Goal: Navigation & Orientation: Find specific page/section

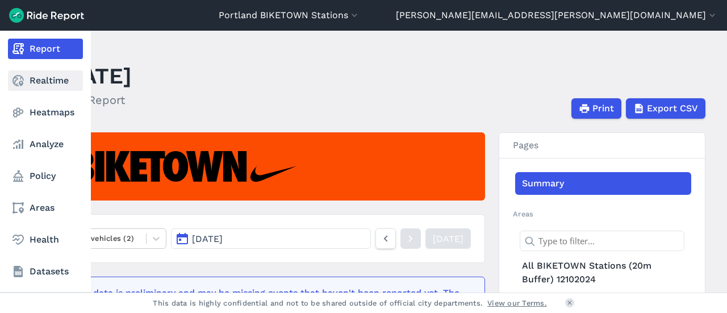
click at [37, 77] on link "Realtime" at bounding box center [45, 80] width 75 height 20
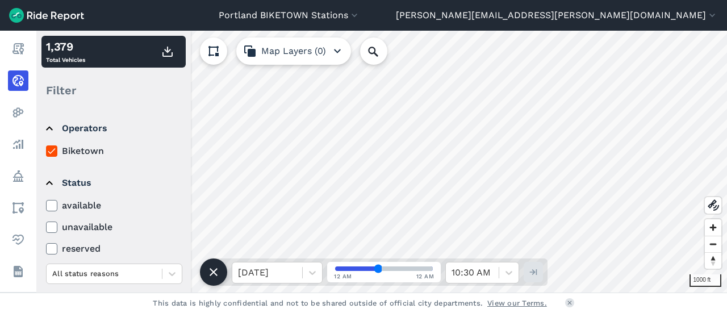
click at [440, 26] on div "Portland BIKETOWN Stations [GEOGRAPHIC_DATA] - BIKETOWN [GEOGRAPHIC_DATA] - [GE…" at bounding box center [363, 156] width 727 height 313
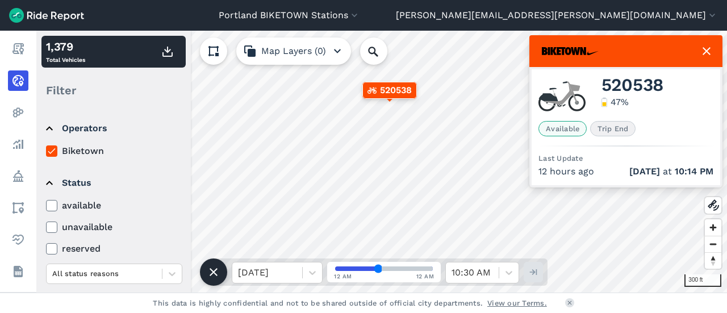
scroll to position [151, 0]
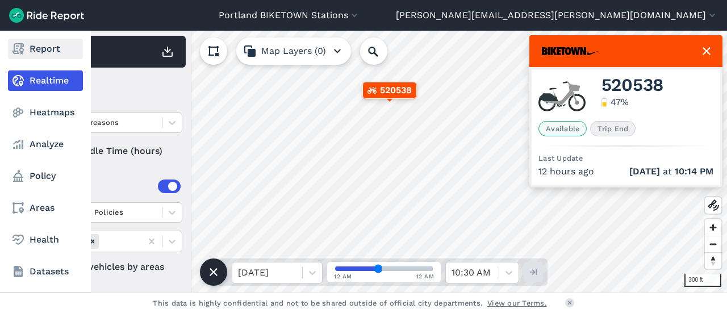
click at [49, 47] on link "Report" at bounding box center [45, 49] width 75 height 20
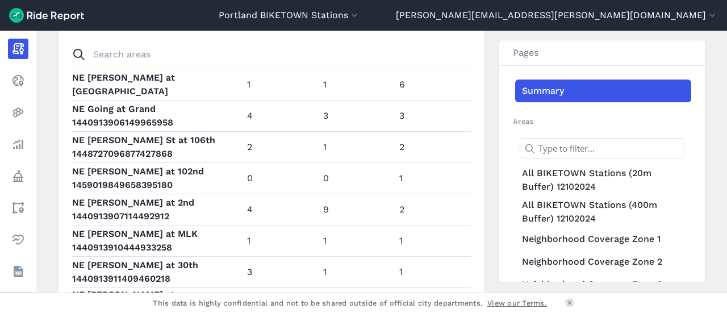
scroll to position [3125, 0]
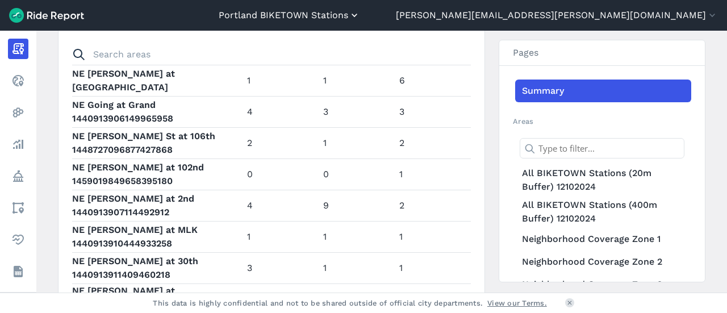
click at [360, 18] on button "Portland BIKETOWN Stations" at bounding box center [289, 16] width 141 height 14
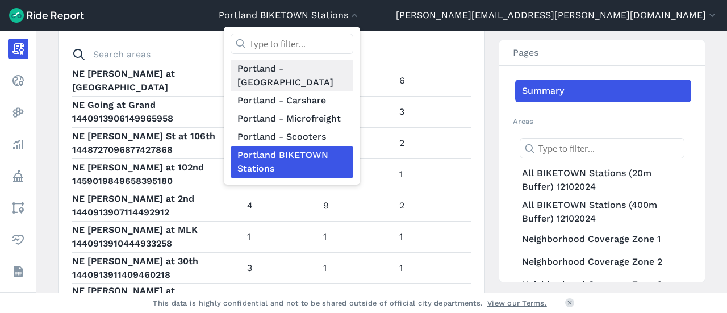
click at [353, 73] on link "Portland - [GEOGRAPHIC_DATA]" at bounding box center [292, 76] width 123 height 32
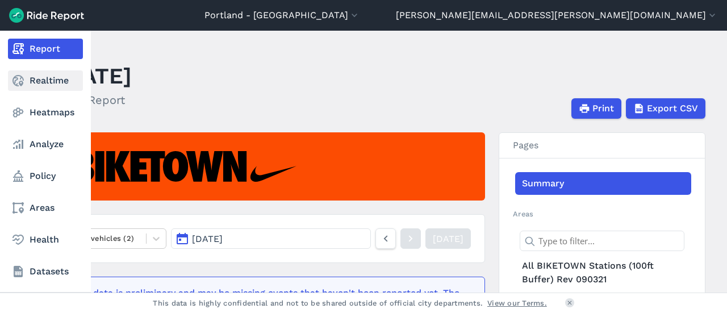
click at [45, 77] on link "Realtime" at bounding box center [45, 80] width 75 height 20
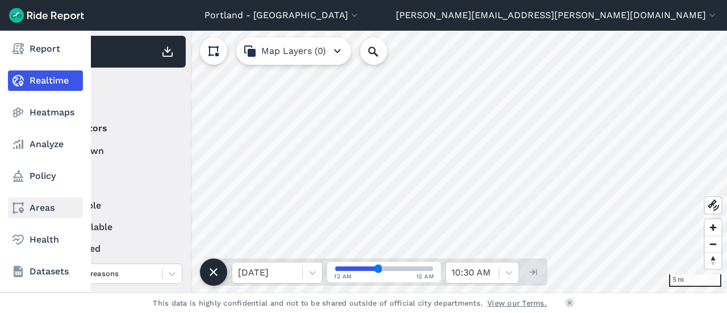
click at [40, 211] on link "Areas" at bounding box center [45, 208] width 75 height 20
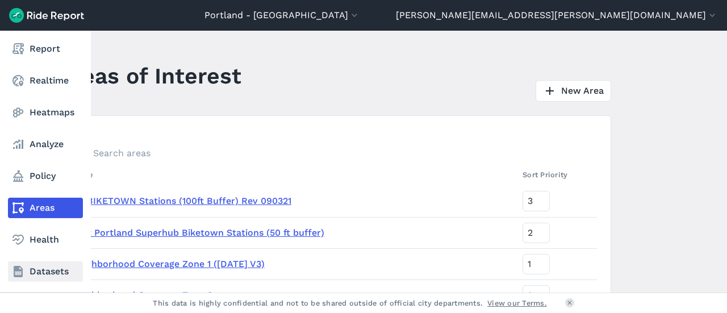
click at [41, 272] on link "Datasets" at bounding box center [45, 271] width 75 height 20
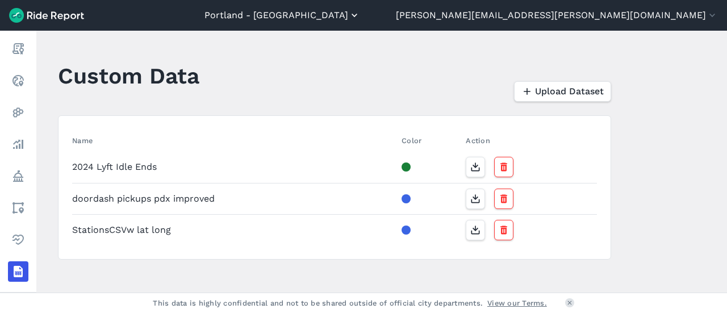
click at [360, 16] on button "Portland - [GEOGRAPHIC_DATA]" at bounding box center [283, 16] width 156 height 14
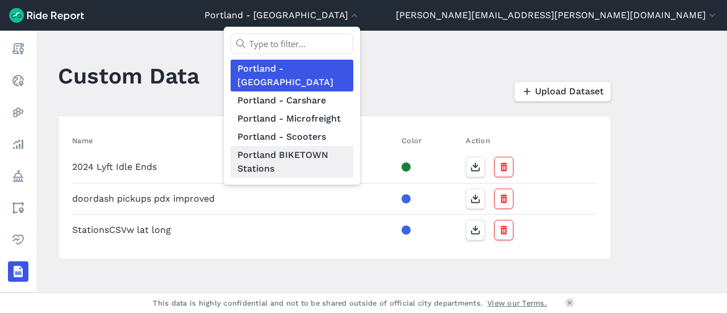
click at [353, 146] on link "Portland BIKETOWN Stations" at bounding box center [292, 162] width 123 height 32
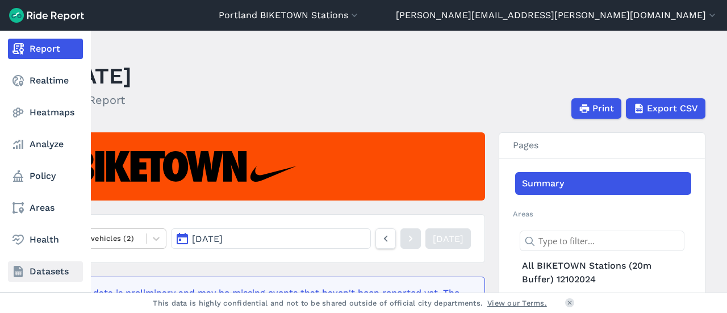
click at [30, 272] on link "Datasets" at bounding box center [45, 271] width 75 height 20
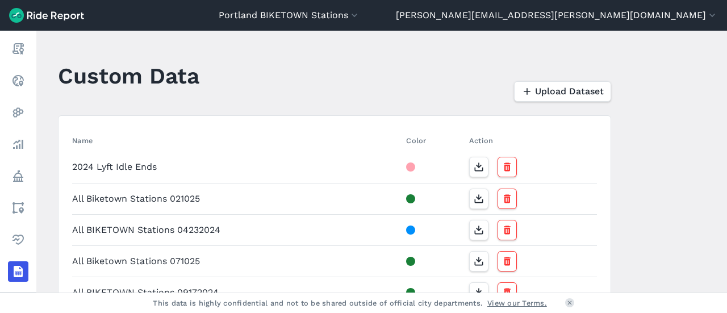
scroll to position [57, 0]
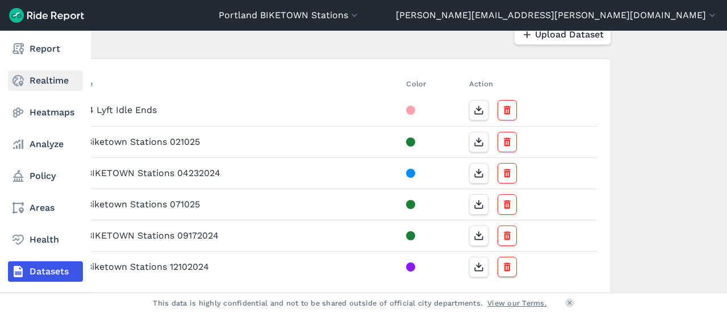
click at [30, 78] on link "Realtime" at bounding box center [45, 80] width 75 height 20
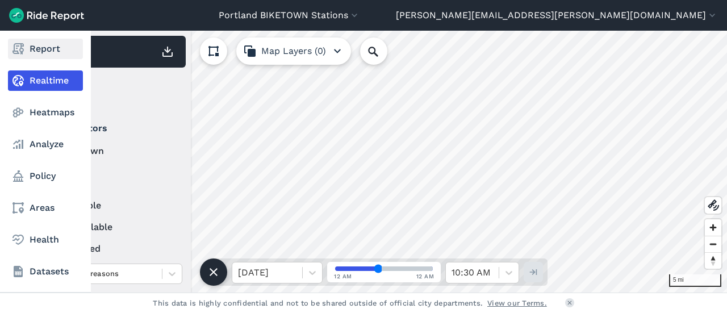
click at [51, 51] on link "Report" at bounding box center [45, 49] width 75 height 20
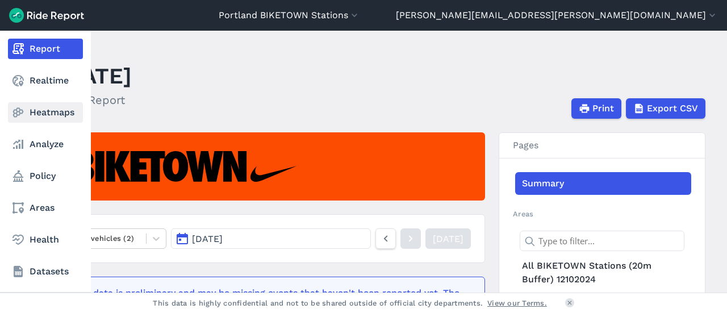
click at [53, 114] on link "Heatmaps" at bounding box center [45, 112] width 75 height 20
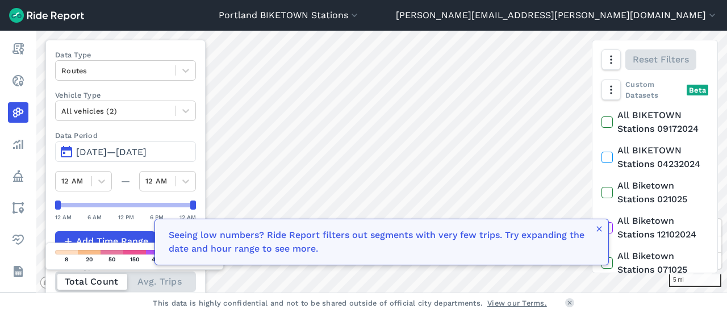
scroll to position [57, 0]
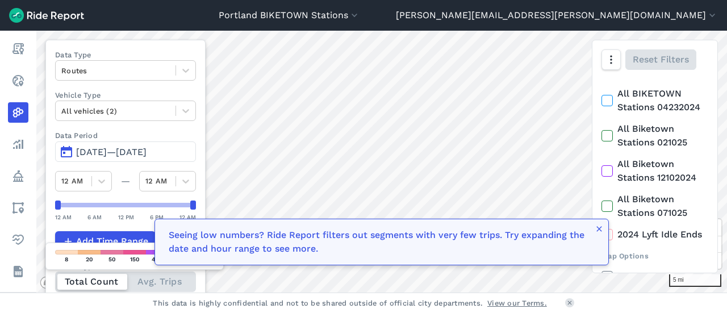
click at [646, 201] on label "All Biketown Stations 071025" at bounding box center [655, 206] width 107 height 27
click at [602, 200] on input "All Biketown Stations 071025" at bounding box center [602, 196] width 0 height 7
click at [345, 0] on html "Portland [GEOGRAPHIC_DATA] [GEOGRAPHIC_DATA] - BIKETOWN [GEOGRAPHIC_DATA] - [GE…" at bounding box center [363, 156] width 727 height 313
click at [465, 23] on div "Portland [GEOGRAPHIC_DATA] [GEOGRAPHIC_DATA] - BIKETOWN [GEOGRAPHIC_DATA] - [GE…" at bounding box center [363, 156] width 727 height 313
click at [437, 0] on html "Portland [GEOGRAPHIC_DATA] [GEOGRAPHIC_DATA] - BIKETOWN [GEOGRAPHIC_DATA] - [GE…" at bounding box center [363, 156] width 727 height 313
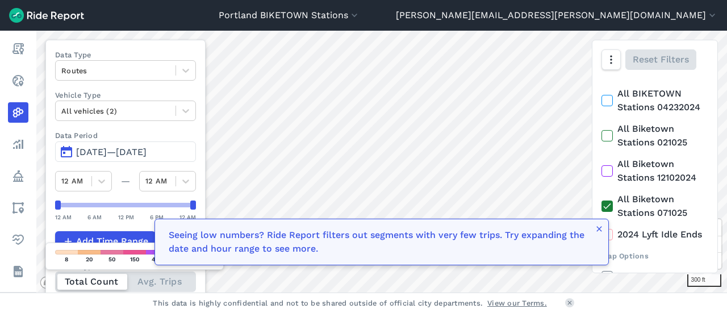
click at [610, 206] on icon at bounding box center [607, 206] width 10 height 11
click at [602, 200] on input "All Biketown Stations 071025" at bounding box center [602, 196] width 0 height 7
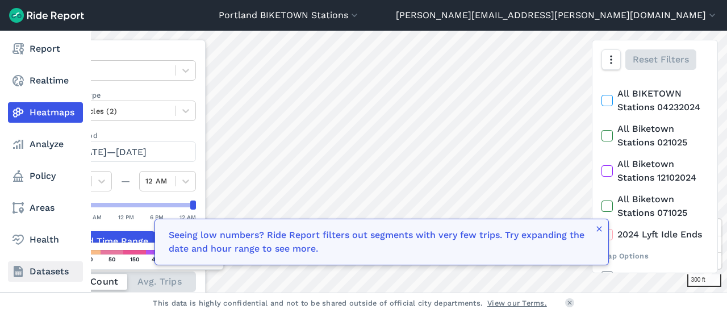
click at [41, 271] on link "Datasets" at bounding box center [45, 271] width 75 height 20
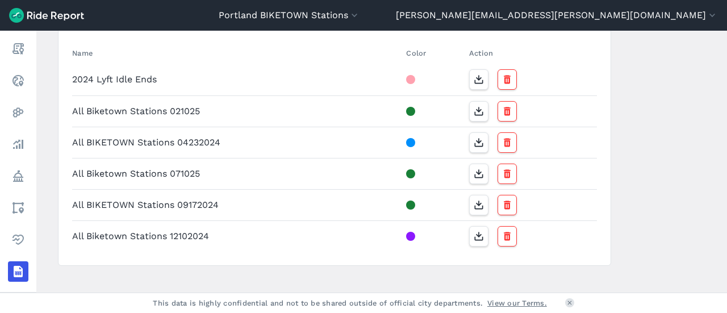
scroll to position [102, 0]
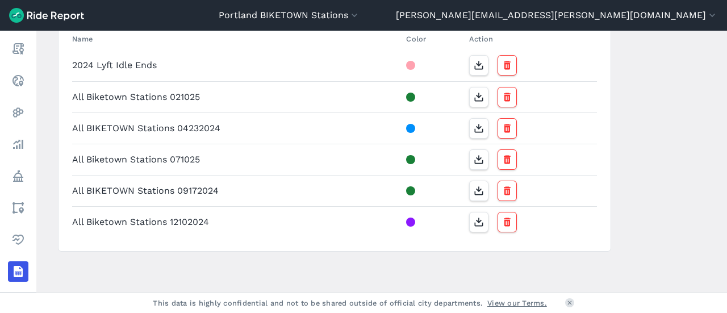
click at [152, 132] on td "All BIKETOWN Stations 04232024" at bounding box center [237, 127] width 330 height 31
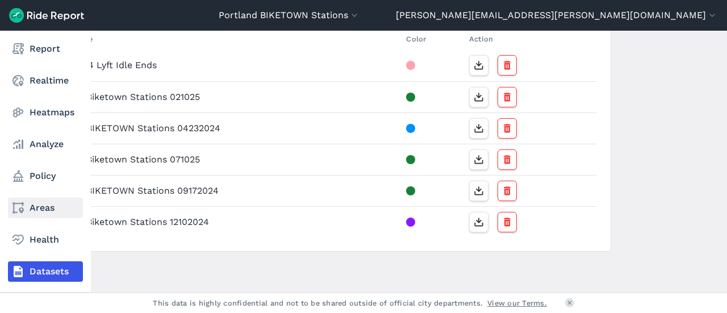
click at [40, 206] on link "Areas" at bounding box center [45, 208] width 75 height 20
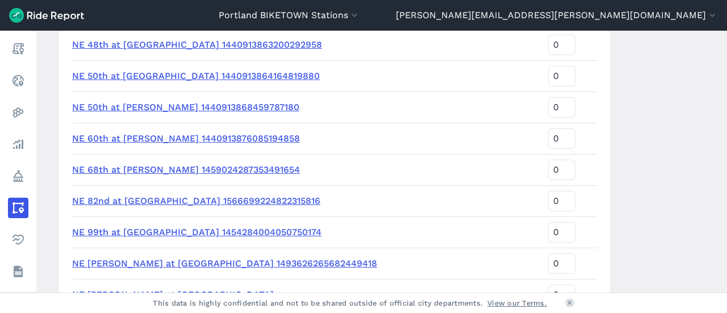
scroll to position [2045, 0]
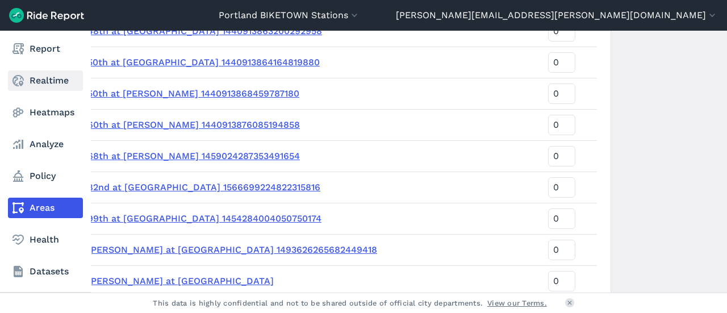
click at [32, 85] on link "Realtime" at bounding box center [45, 80] width 75 height 20
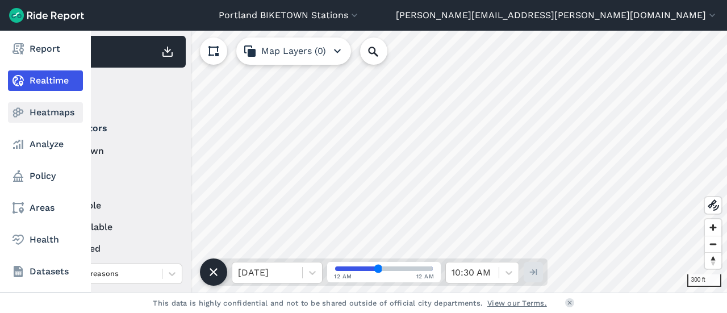
click at [28, 111] on link "Heatmaps" at bounding box center [45, 112] width 75 height 20
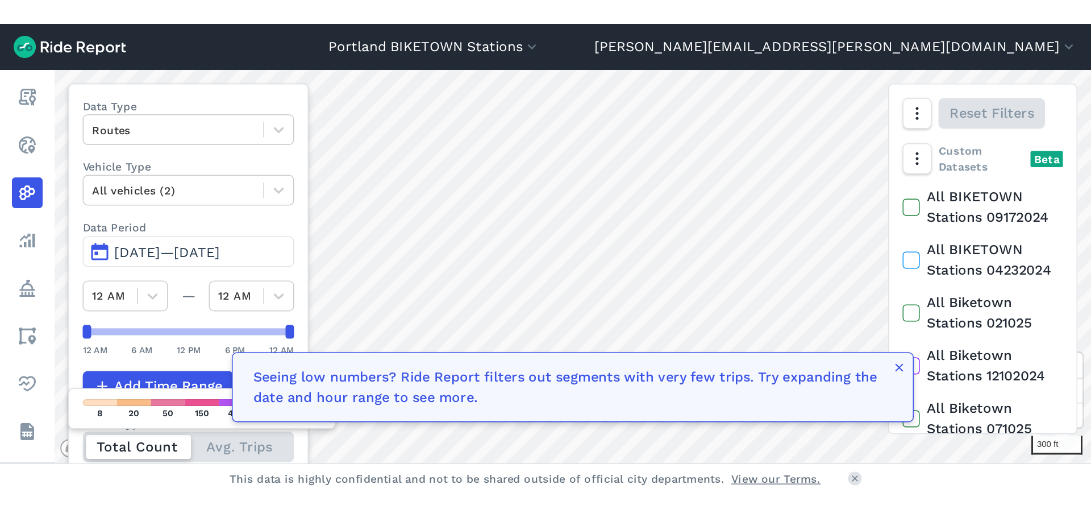
scroll to position [147, 0]
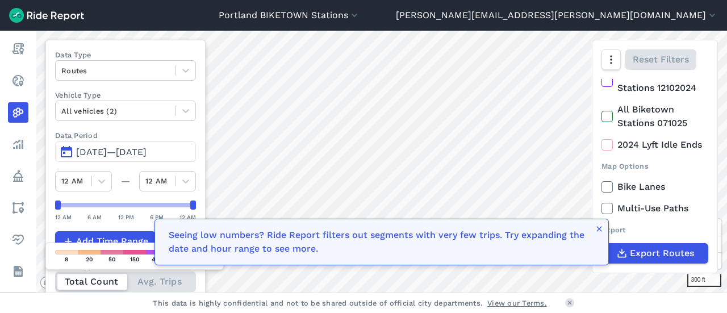
click at [598, 120] on div "Custom Datasets Beta All BIKETOWN Stations 09172024 All BIKETOWN Stations 04232…" at bounding box center [655, 176] width 125 height 194
click at [608, 119] on icon at bounding box center [607, 116] width 10 height 11
click at [602, 110] on input "All Biketown Stations 071025" at bounding box center [602, 106] width 0 height 7
click at [610, 145] on div "1000 ft Data Type Routes Vehicle Type All vehicles (2) Data Period May 11, 2025…" at bounding box center [381, 162] width 691 height 262
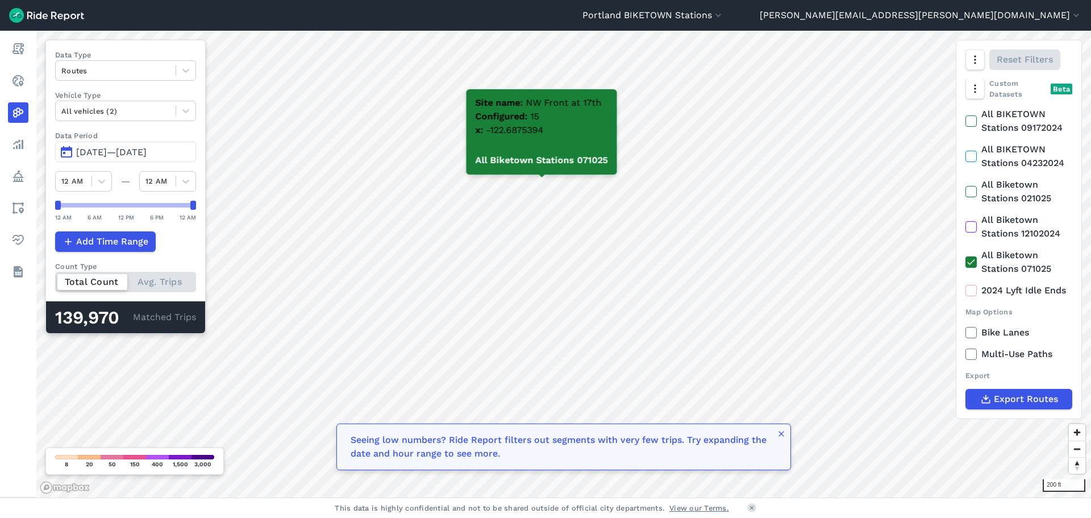
scroll to position [0, 0]
